Goal: Communication & Community: Answer question/provide support

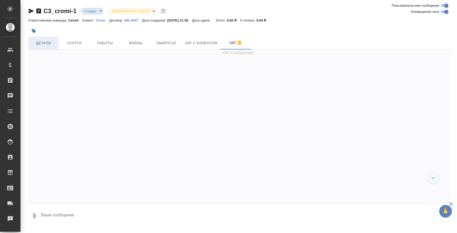
click at [41, 43] on span "Детали" at bounding box center [43, 43] width 25 height 6
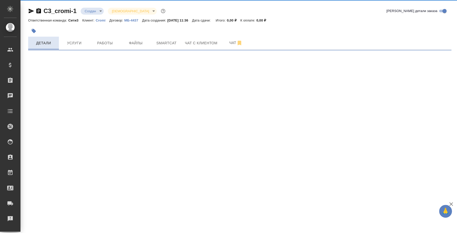
select select "RU"
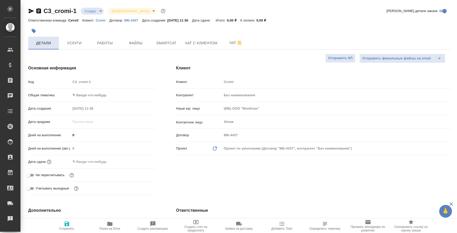
type textarea "x"
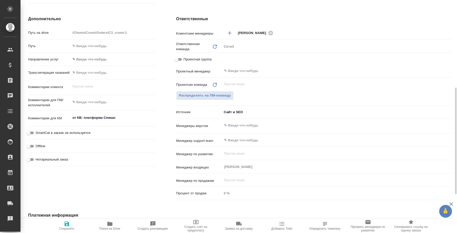
scroll to position [281, 0]
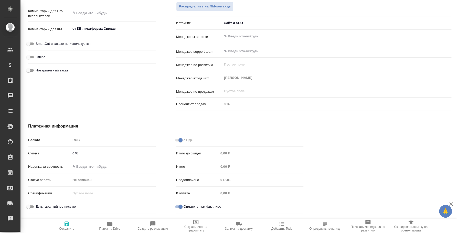
type textarea "x"
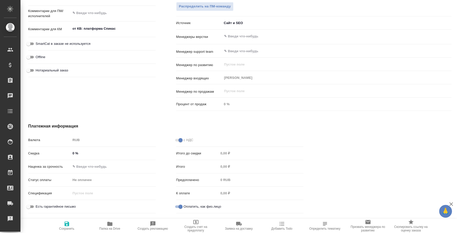
type textarea "x"
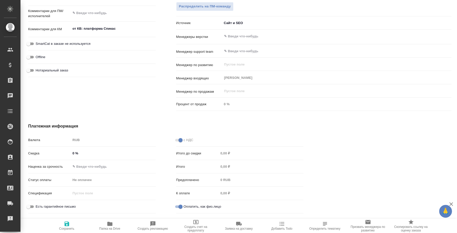
type textarea "x"
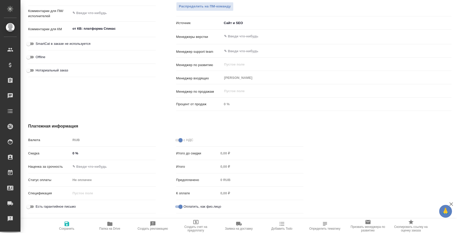
type textarea "x"
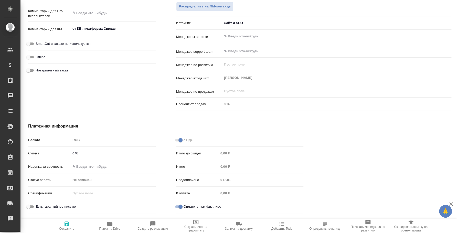
type textarea "x"
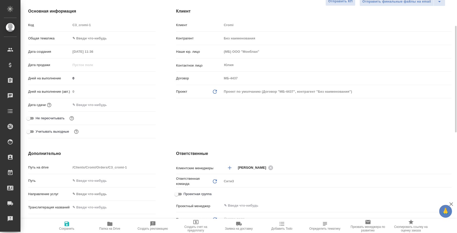
scroll to position [0, 0]
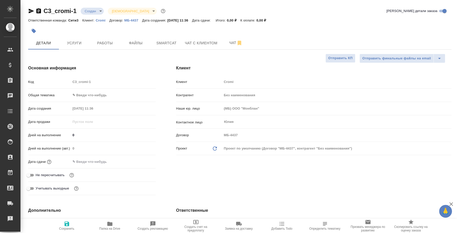
type textarea "x"
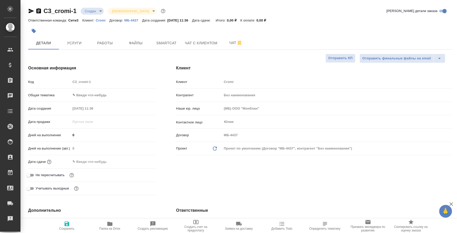
type textarea "x"
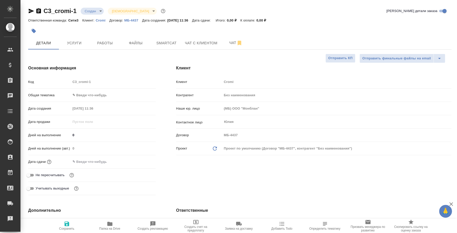
type textarea "x"
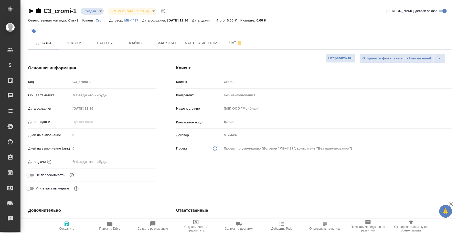
type textarea "x"
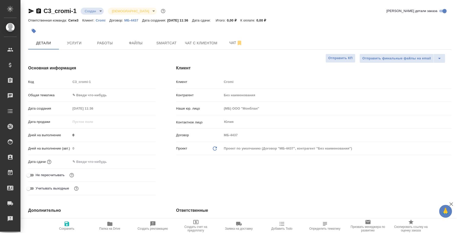
type textarea "x"
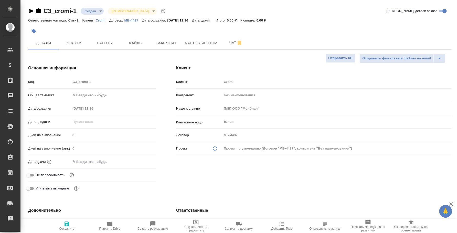
type textarea "x"
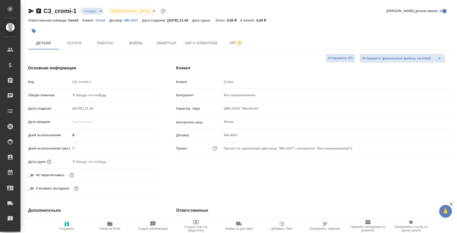
type textarea "x"
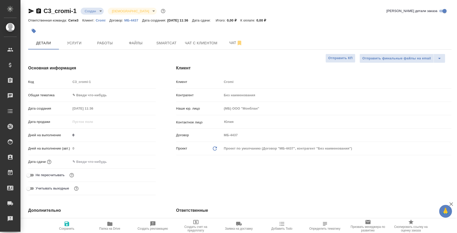
type textarea "x"
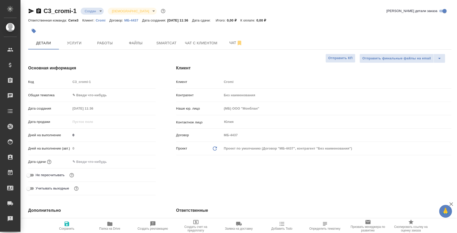
type textarea "x"
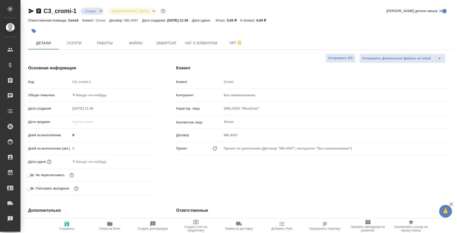
type textarea "x"
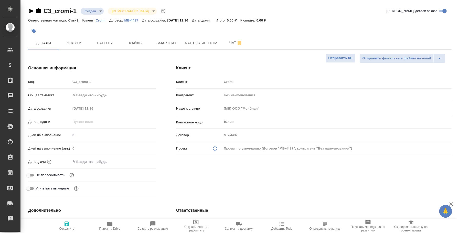
type textarea "x"
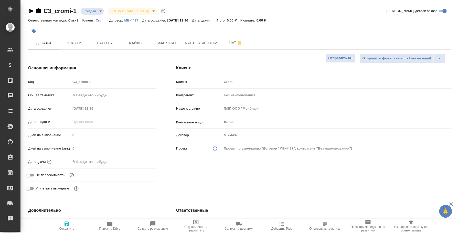
type textarea "x"
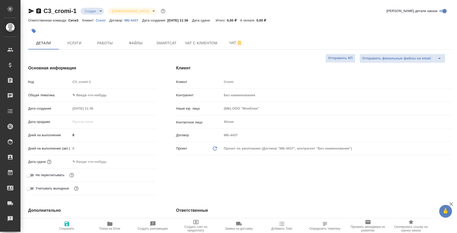
type textarea "x"
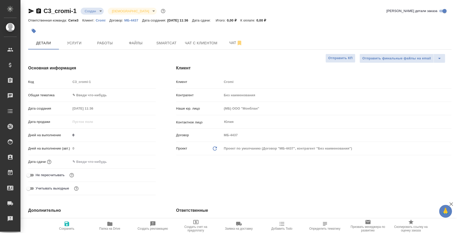
type textarea "x"
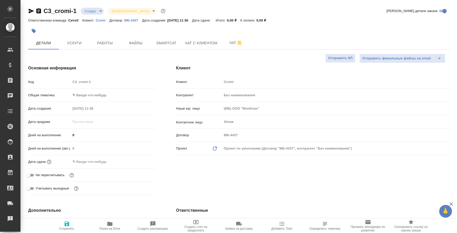
type textarea "x"
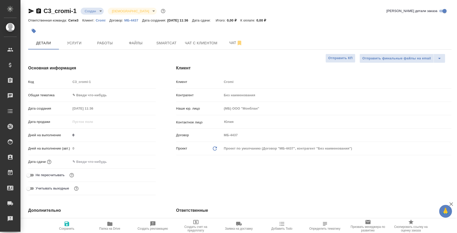
type textarea "x"
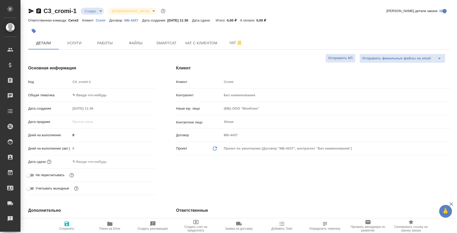
type textarea "x"
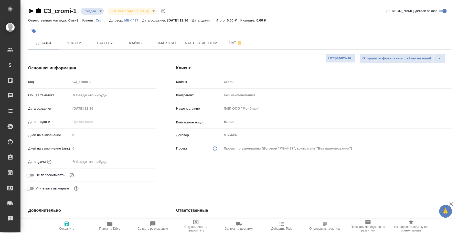
type textarea "x"
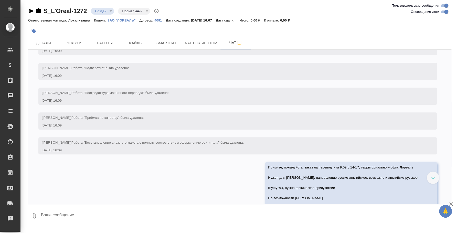
scroll to position [48, 0]
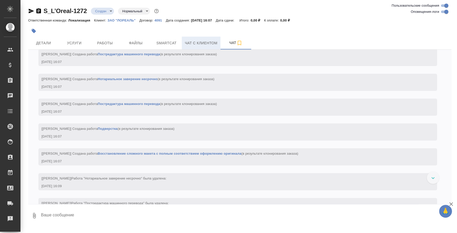
click at [199, 43] on span "Чат с клиентом" at bounding box center [201, 43] width 33 height 6
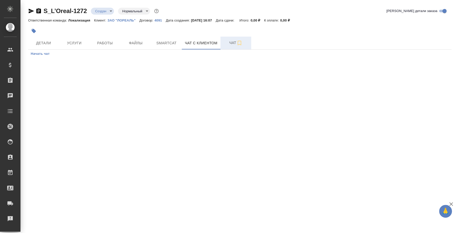
click at [235, 40] on span "Чат" at bounding box center [235, 43] width 25 height 6
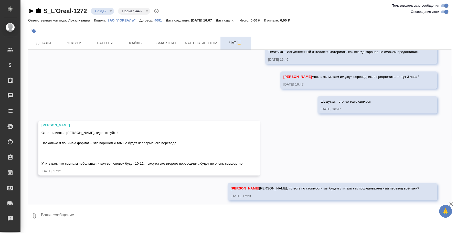
scroll to position [368, 0]
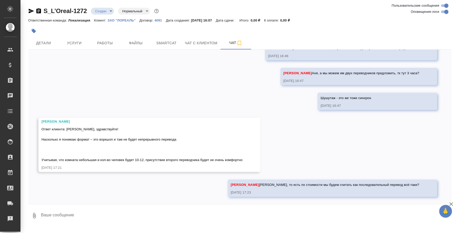
click at [109, 216] on textarea at bounding box center [245, 215] width 411 height 17
type textarea "2"
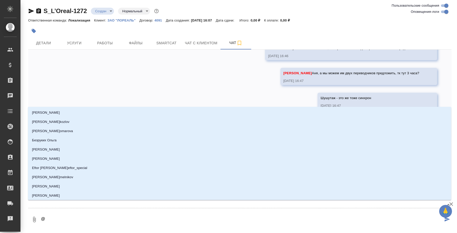
type textarea "@в"
type input "в"
type textarea "@ва"
type input "ва"
type textarea "@вал"
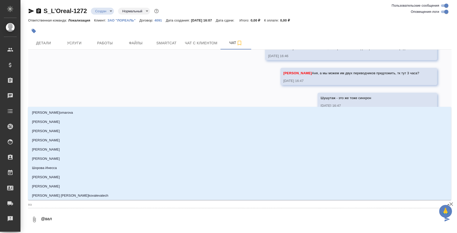
type input "вал"
type textarea "@валя"
type input "валя"
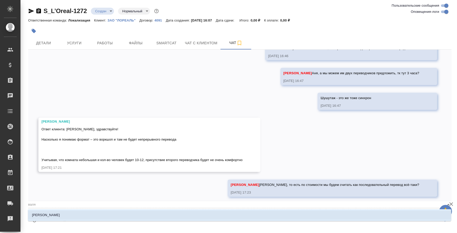
click at [114, 214] on li "Валяева Анна" at bounding box center [239, 214] width 423 height 9
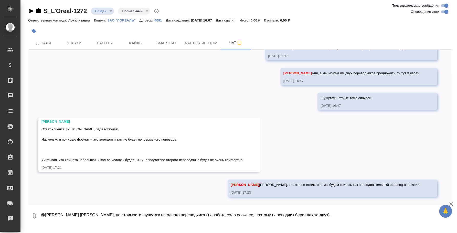
click at [173, 213] on textarea "@Валяева Анна Аня, по стоимости шушутаж на одного переводчика (тк работа соло с…" at bounding box center [241, 215] width 402 height 17
click at [307, 214] on textarea "@Валяева Анна Аня, по стоимости шушутаж на одного переводчика (тк работа соло с…" at bounding box center [241, 215] width 402 height 17
type textarea "@Валяева Анна Аня, по стоимости шушутаж на одного переводчика (тк работа соло с…"
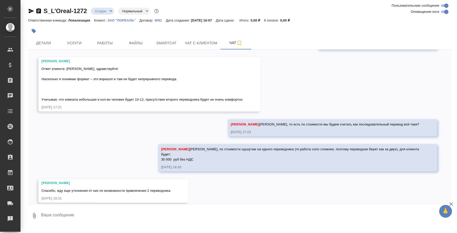
scroll to position [429, 0]
click at [163, 211] on textarea at bounding box center [245, 215] width 411 height 17
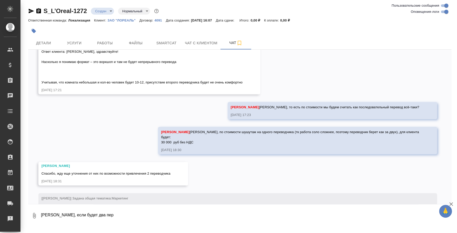
scroll to position [454, 0]
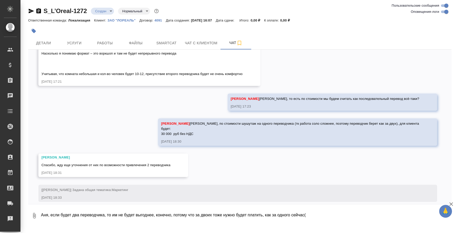
type textarea "Аня, если будет два переводчика, то им не будет выгоднее, конечно, потому что з…"
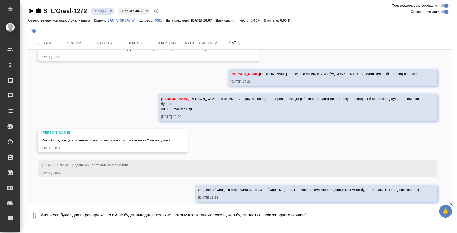
click at [37, 216] on icon "button" at bounding box center [34, 215] width 6 height 6
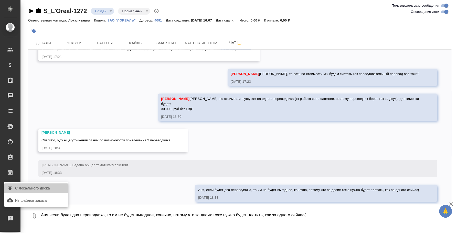
click at [40, 187] on span "С локального диска" at bounding box center [32, 188] width 35 height 6
click at [0, 0] on input "С локального диска" at bounding box center [0, 0] width 0 height 0
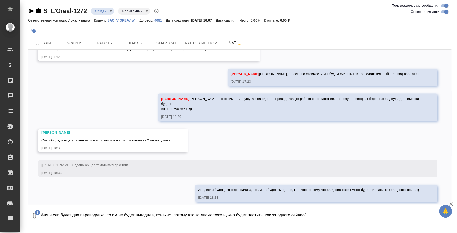
click at [109, 213] on textarea "Аня, если будет два переводчика, то им не будет выгоднее, конечно, потому что з…" at bounding box center [241, 215] width 402 height 17
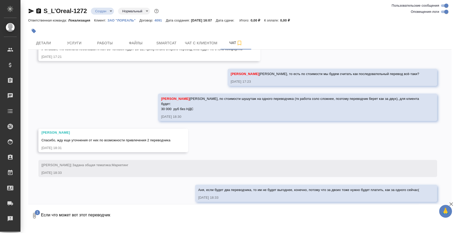
type textarea "Если что может вот этот переводчик"
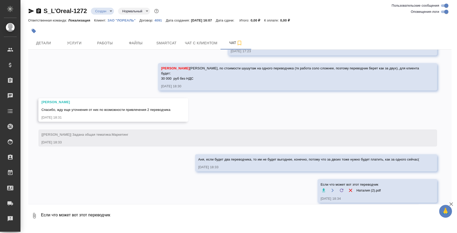
scroll to position [510, 0]
click at [274, 219] on textarea "Если что может вот этот переводчик" at bounding box center [245, 215] width 411 height 17
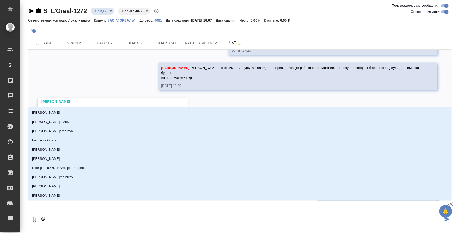
type textarea "@d"
type input "d"
type textarea "@df"
type input "df"
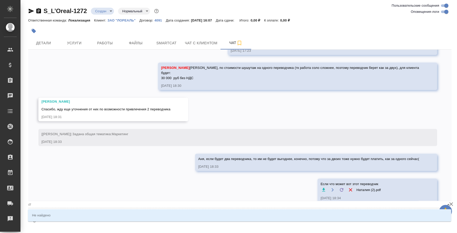
type textarea "@d"
type input "d"
type textarea "@"
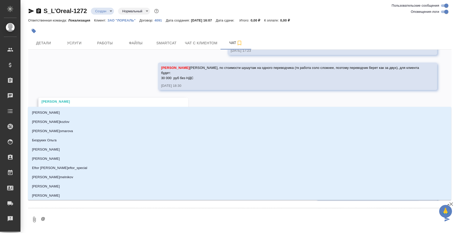
type textarea "@в"
type input "в"
type textarea "@ва"
type input "ва"
type textarea "@вал"
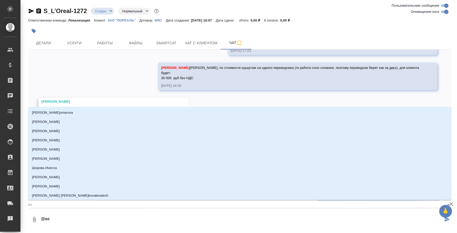
type input "вал"
type textarea "@валя"
type input "валя"
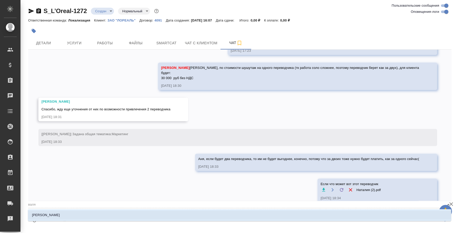
click at [272, 219] on li "Валяева Анна" at bounding box center [239, 214] width 423 height 9
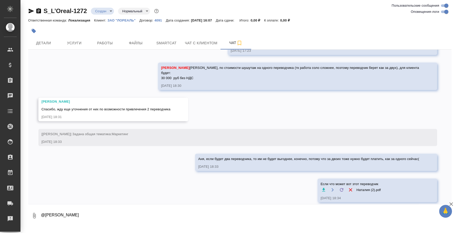
type textarea "@Валяева Анна"
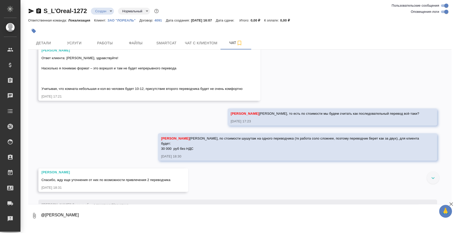
scroll to position [438, 0]
drag, startPoint x: 170, startPoint y: 145, endPoint x: 207, endPoint y: 145, distance: 37.1
click at [207, 145] on div "Валяева Анна Аня, по стоимости шушутаж на одного переводчика (тк работа соло сл…" at bounding box center [290, 143] width 258 height 17
copy span "30 000 руб без НДС"
click at [297, 179] on div "20.08, среда [Валяева Анна] Создана работа Приёмка по качеству (в результате кл…" at bounding box center [239, 127] width 423 height 154
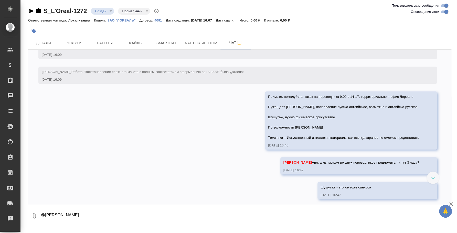
scroll to position [246, 0]
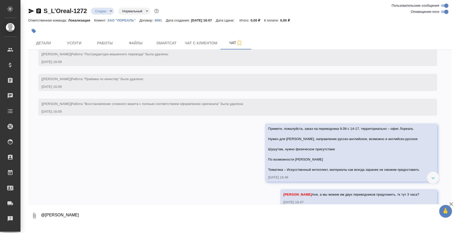
click at [61, 11] on link "S_L’Oreal-1272" at bounding box center [65, 10] width 43 height 7
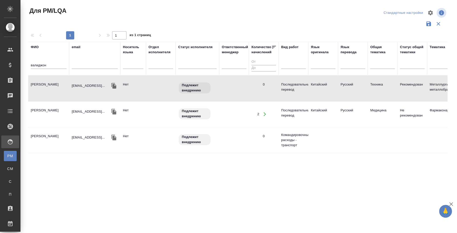
click at [42, 65] on input "валиджон" at bounding box center [49, 65] width 36 height 6
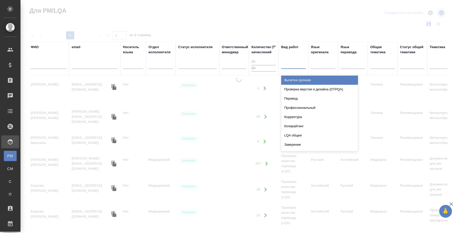
click at [292, 66] on div at bounding box center [293, 63] width 25 height 7
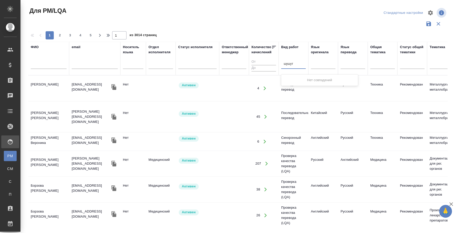
click at [286, 62] on input "шушут" at bounding box center [289, 64] width 10 height 4
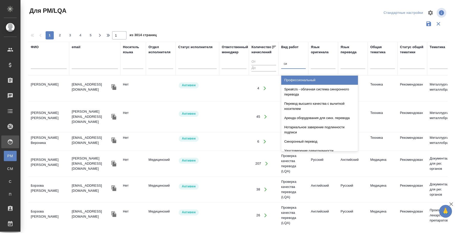
type input "син"
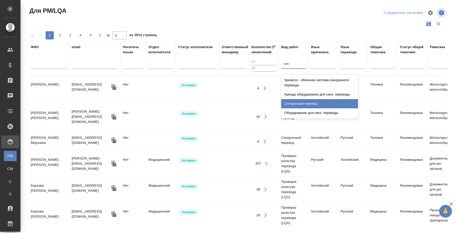
click at [296, 101] on div "Синхронный перевод" at bounding box center [319, 103] width 77 height 9
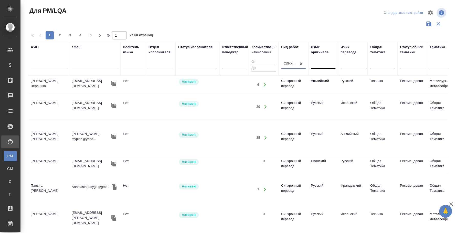
click at [332, 66] on div at bounding box center [323, 63] width 25 height 7
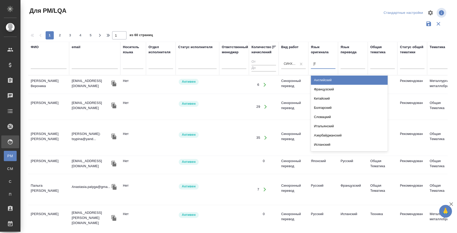
type input "ан"
click at [332, 76] on div "Английский" at bounding box center [349, 80] width 77 height 9
click at [359, 64] on div at bounding box center [352, 63] width 25 height 7
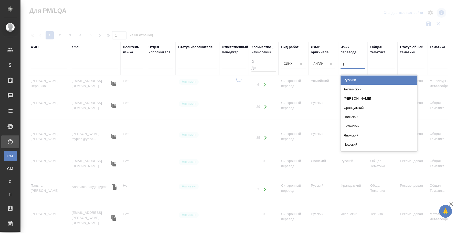
type input "рус"
click at [384, 77] on div "Русский" at bounding box center [378, 80] width 77 height 9
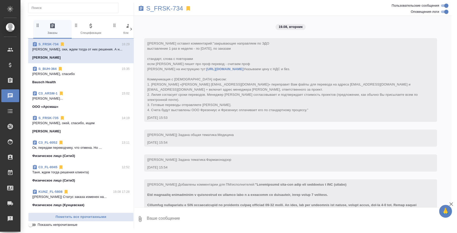
scroll to position [1357, 0]
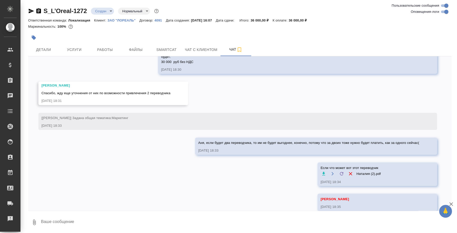
scroll to position [534, 0]
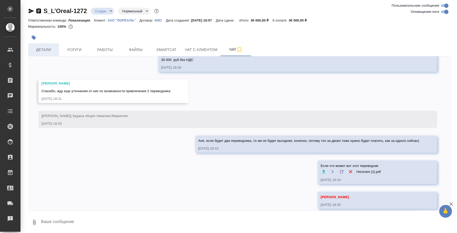
click at [42, 49] on span "Детали" at bounding box center [43, 50] width 25 height 6
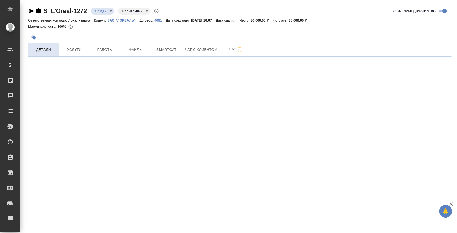
select select "RU"
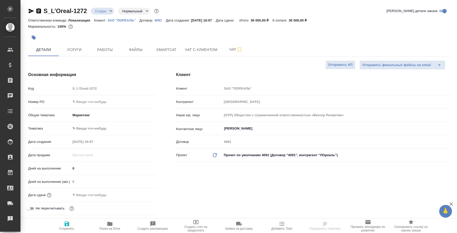
type textarea "x"
click at [77, 51] on span "Услуги" at bounding box center [74, 50] width 25 height 6
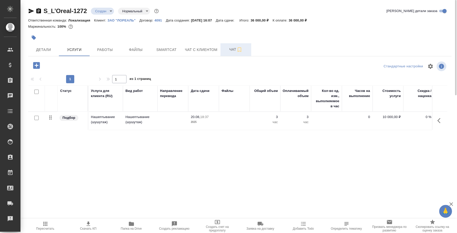
click at [237, 52] on icon "button" at bounding box center [239, 50] width 6 height 6
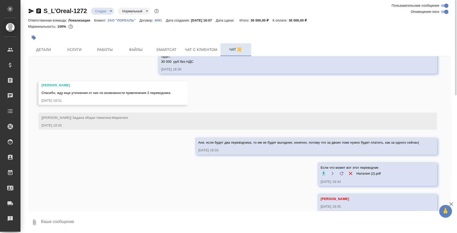
scroll to position [534, 0]
